Goal: Task Accomplishment & Management: Manage account settings

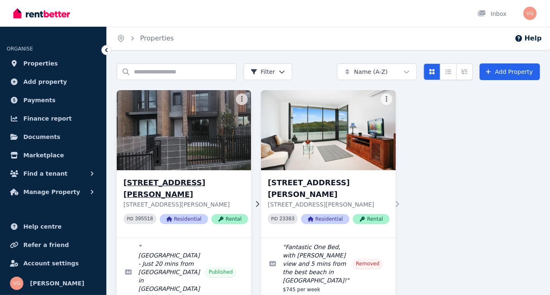
click at [186, 180] on h3 "[STREET_ADDRESS][PERSON_NAME]" at bounding box center [185, 188] width 125 height 23
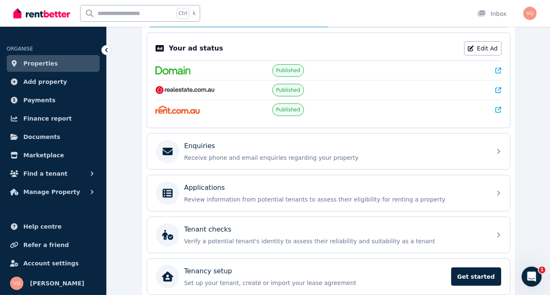
scroll to position [166, 0]
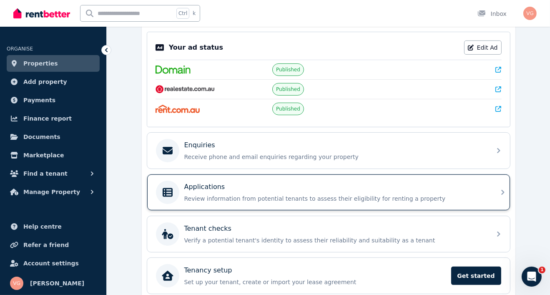
click at [231, 188] on div "Applications" at bounding box center [335, 187] width 302 height 10
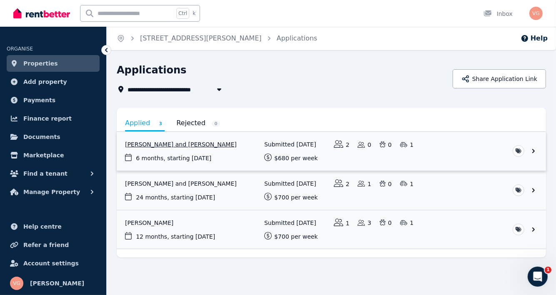
click at [148, 143] on link "View application: Aaron Lal and Shivanjli Lal" at bounding box center [332, 151] width 430 height 39
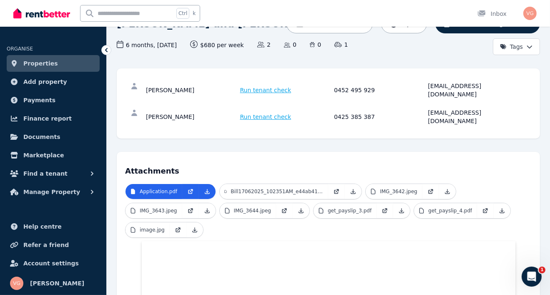
scroll to position [125, 0]
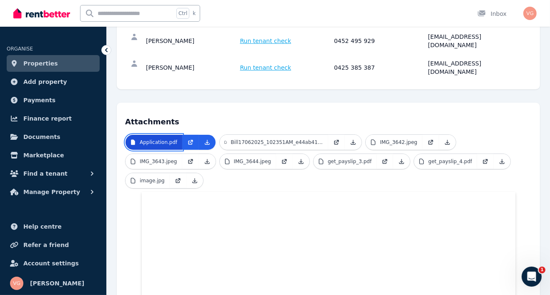
click at [151, 139] on p "Application.pdf" at bounding box center [159, 142] width 38 height 7
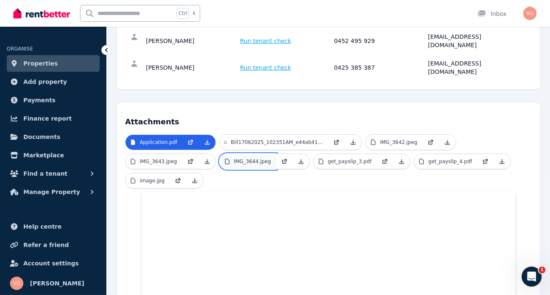
click at [257, 158] on p "IMG_3644.jpeg" at bounding box center [253, 161] width 38 height 7
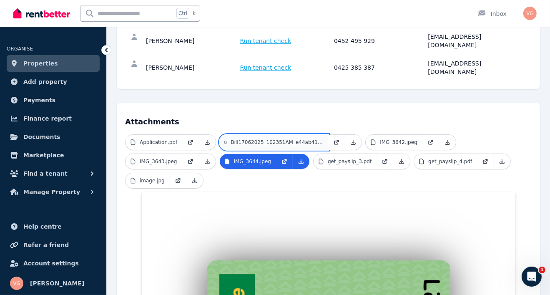
click at [284, 139] on p "Bill17062025_102351AM_e44ab417_8566_40b1_8860_875cf7e968e6.pdf" at bounding box center [277, 142] width 93 height 7
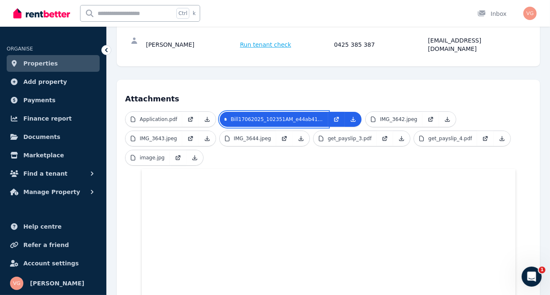
scroll to position [132, 0]
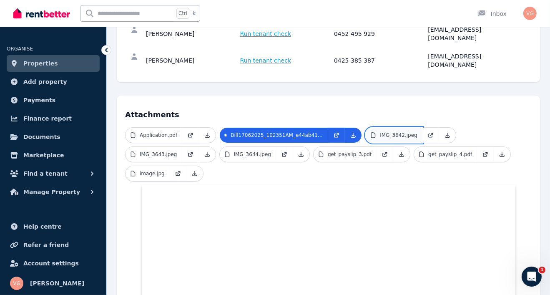
click at [392, 132] on p "IMG_3642.jpeg" at bounding box center [399, 135] width 38 height 7
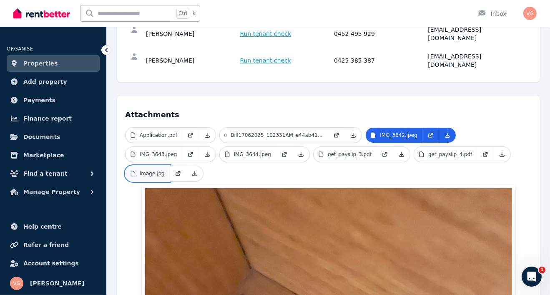
click at [145, 170] on p "image.jpg" at bounding box center [152, 173] width 25 height 7
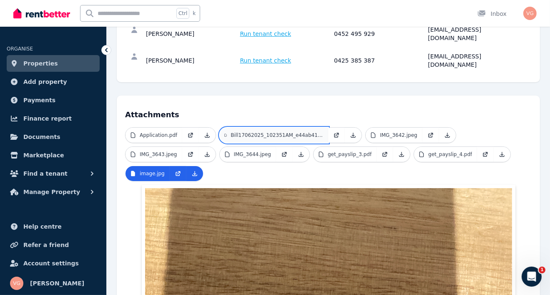
click at [251, 132] on p "Bill17062025_102351AM_e44ab417_8566_40b1_8860_875cf7e968e6.pdf" at bounding box center [277, 135] width 93 height 7
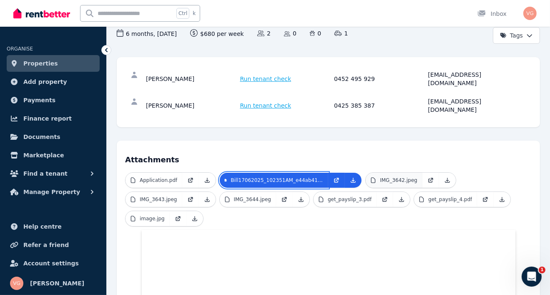
scroll to position [83, 0]
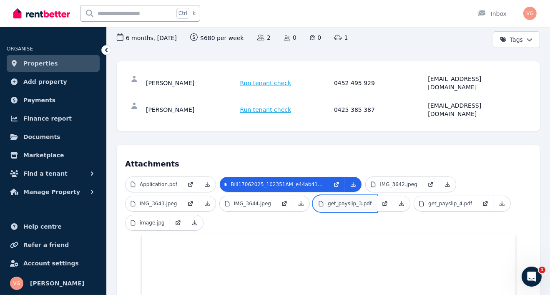
click at [345, 200] on p "get_payslip_3.pdf" at bounding box center [350, 203] width 44 height 7
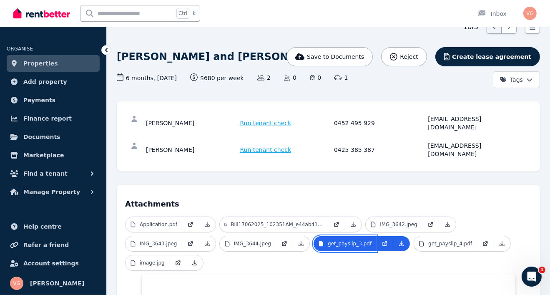
scroll to position [41, 0]
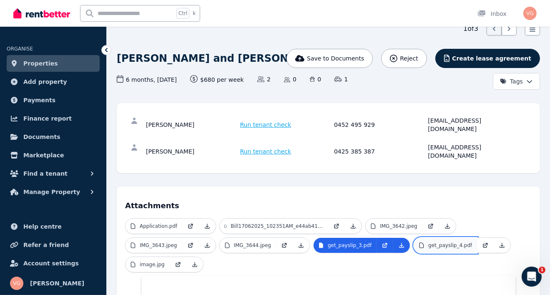
click at [440, 242] on p "get_payslip_4.pdf" at bounding box center [450, 245] width 44 height 7
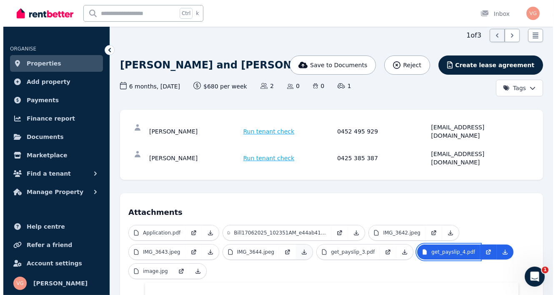
scroll to position [0, 0]
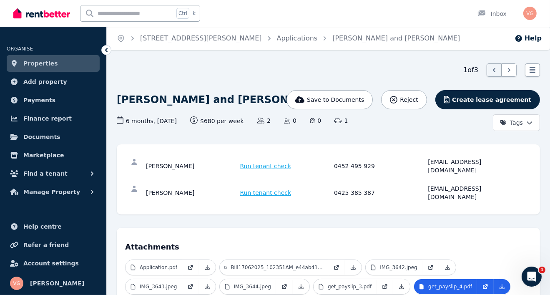
click at [262, 162] on span "Run tenant check" at bounding box center [265, 166] width 51 height 8
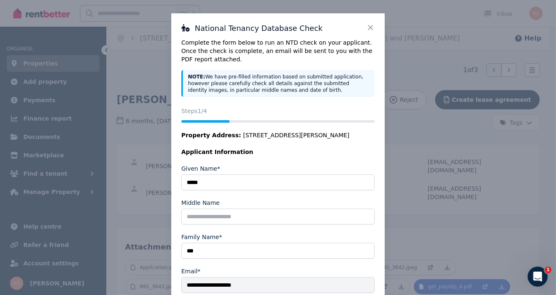
click at [369, 27] on icon at bounding box center [371, 27] width 8 height 8
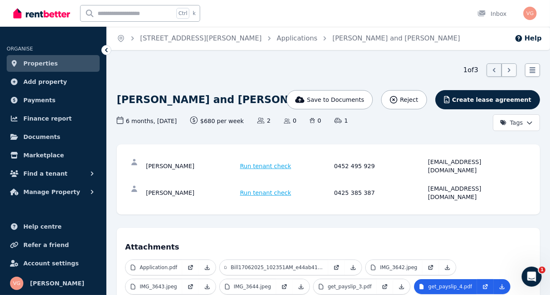
click at [507, 71] on icon at bounding box center [509, 70] width 8 height 8
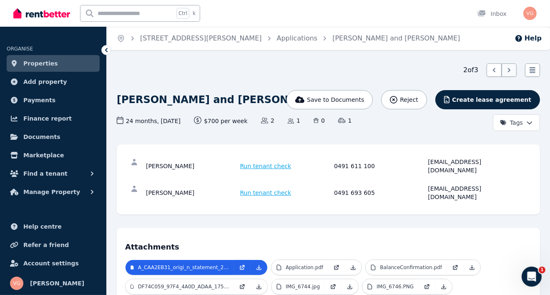
click at [508, 70] on icon at bounding box center [509, 70] width 8 height 8
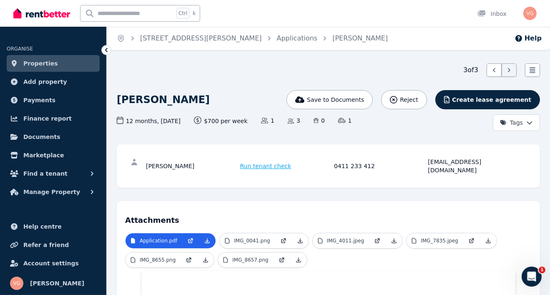
click at [52, 65] on link "Properties" at bounding box center [53, 63] width 93 height 17
